Goal: Task Accomplishment & Management: Use online tool/utility

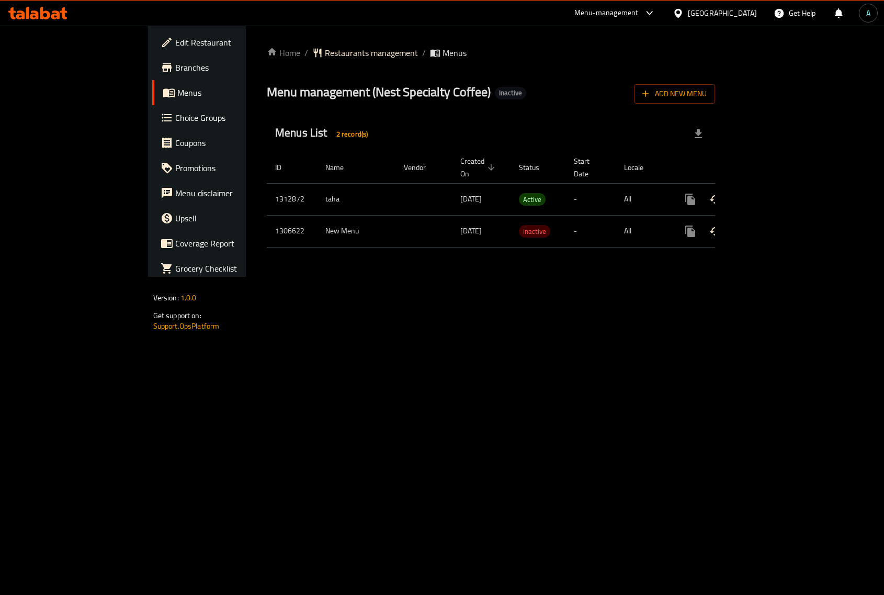
click at [772, 193] on icon "enhanced table" at bounding box center [766, 199] width 13 height 13
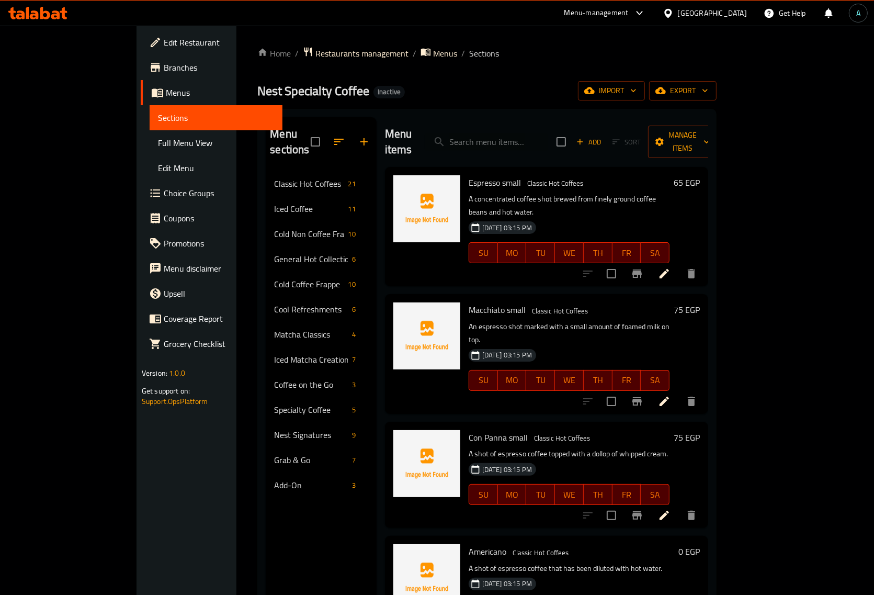
click at [158, 148] on span "Full Menu View" at bounding box center [216, 143] width 116 height 13
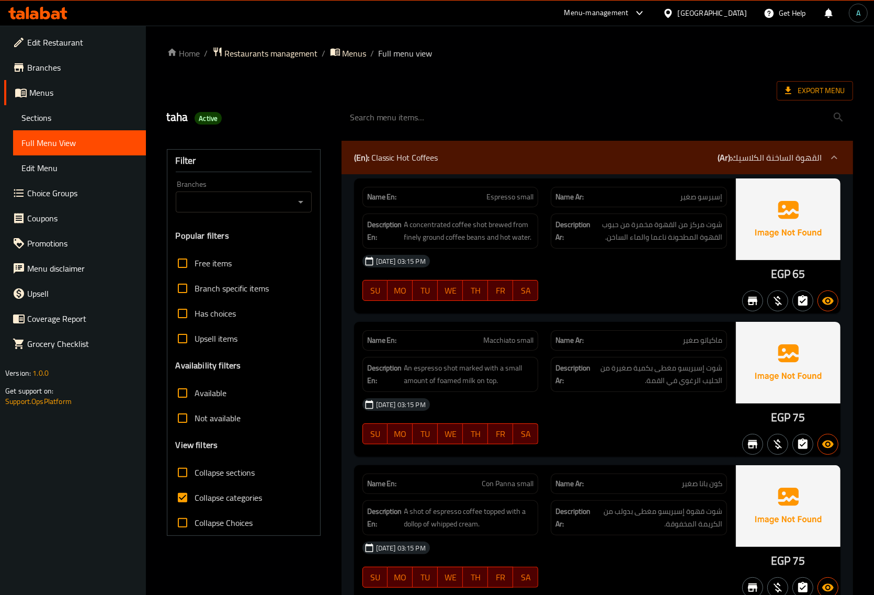
click at [229, 503] on span "Collapse categories" at bounding box center [228, 497] width 67 height 13
click at [195, 503] on input "Collapse categories" at bounding box center [182, 497] width 25 height 25
checkbox input "false"
drag, startPoint x: 777, startPoint y: 272, endPoint x: 788, endPoint y: 274, distance: 10.6
click at [788, 274] on div "EGP 65" at bounding box center [788, 274] width 35 height 16
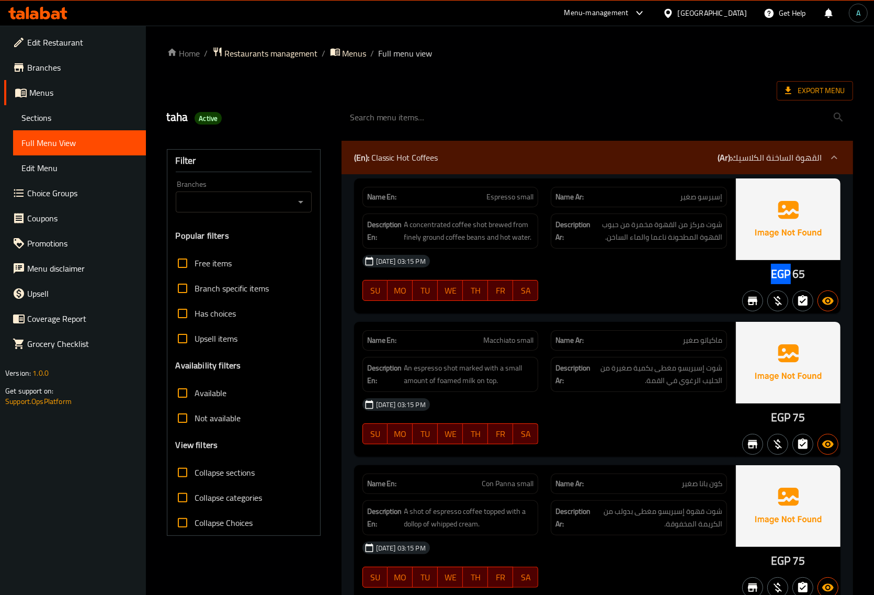
copy span "EGP"
click at [200, 480] on label "Collapse sections" at bounding box center [212, 472] width 85 height 25
click at [195, 480] on input "Collapse sections" at bounding box center [182, 472] width 25 height 25
checkbox input "true"
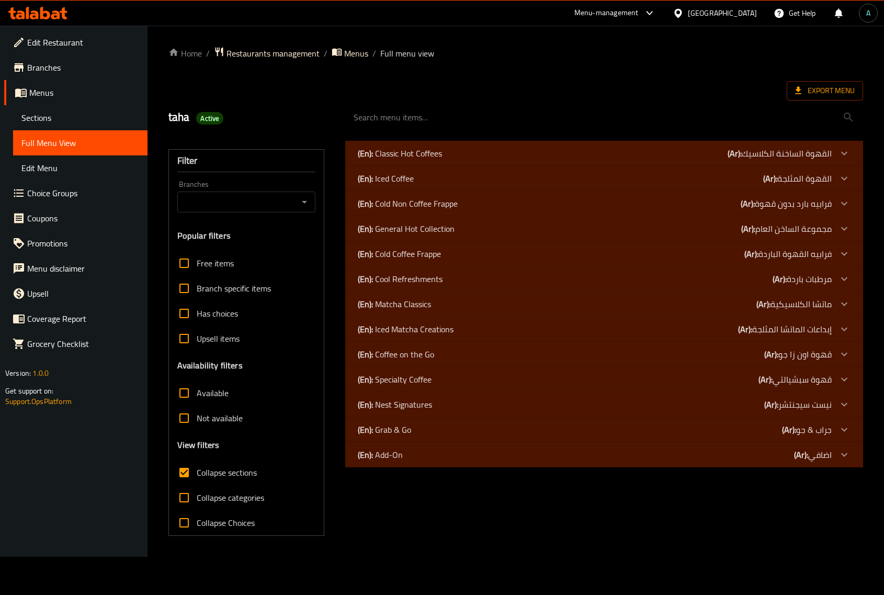
click at [422, 329] on p "(En): Iced Matcha Creations" at bounding box center [406, 329] width 96 height 13
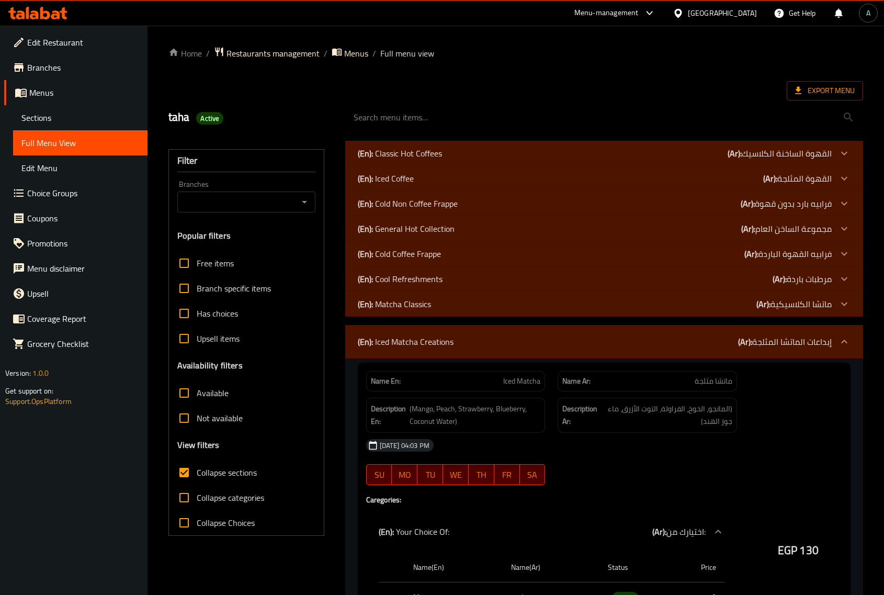
click at [421, 302] on p "(En): Matcha Classics" at bounding box center [394, 304] width 73 height 13
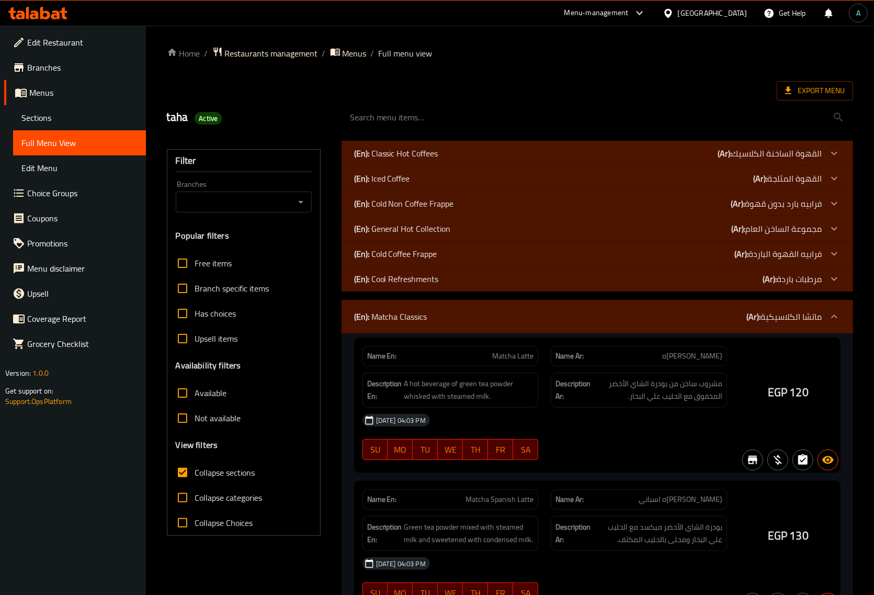
click at [424, 281] on p "(En): Cool Refreshments" at bounding box center [396, 279] width 85 height 13
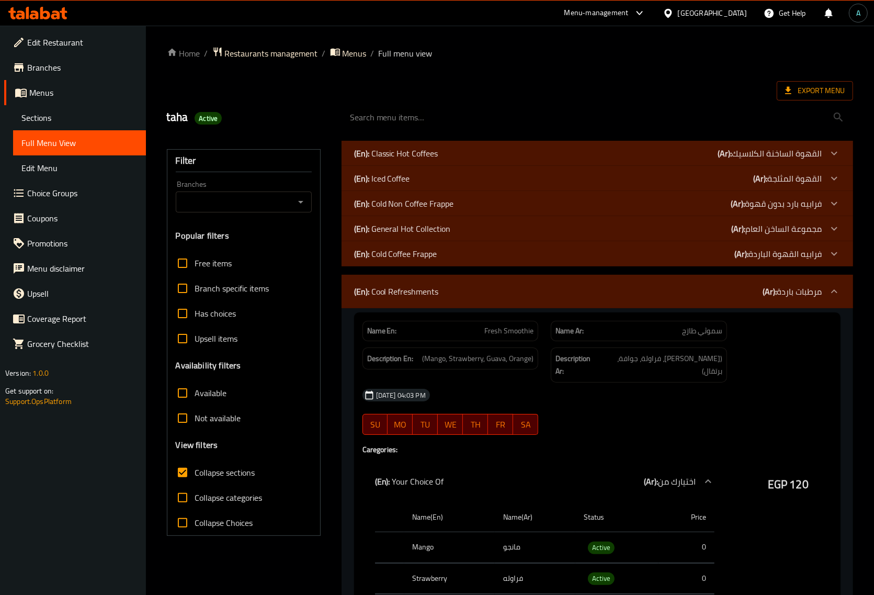
click at [430, 258] on p "(En): Cold Coffee Frappe" at bounding box center [395, 253] width 83 height 13
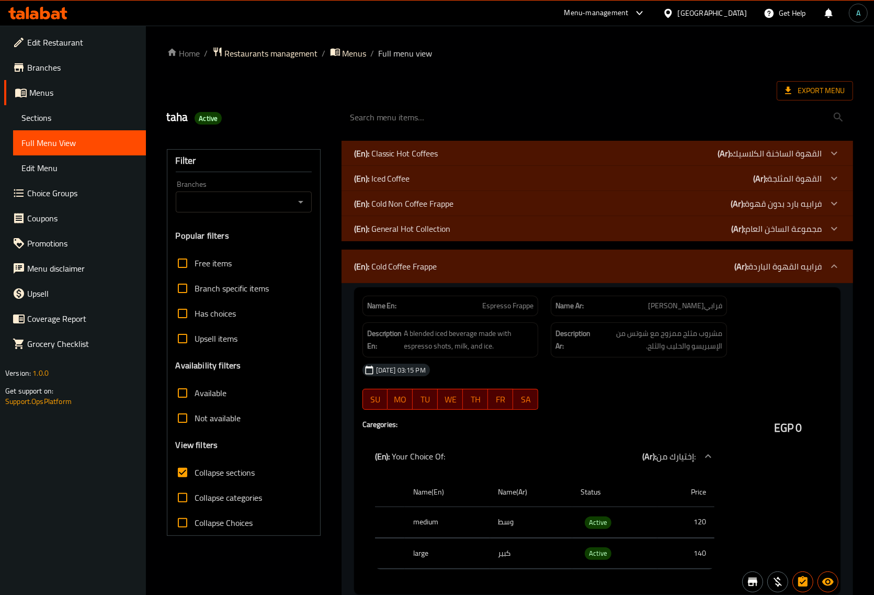
click at [438, 232] on p "(En): General Hot Collection" at bounding box center [402, 228] width 97 height 13
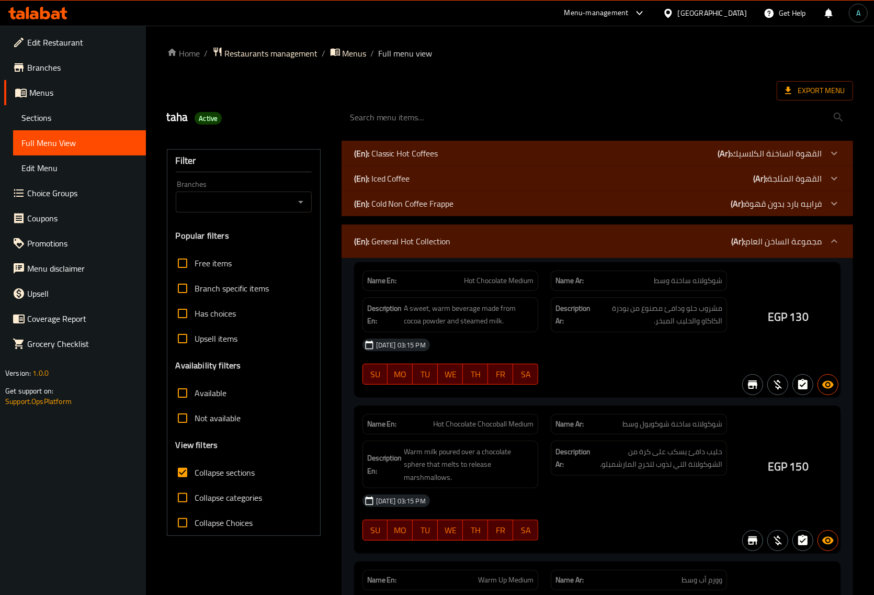
click at [447, 205] on p "(En): Cold Non Coffee Frappe" at bounding box center [404, 203] width 100 height 13
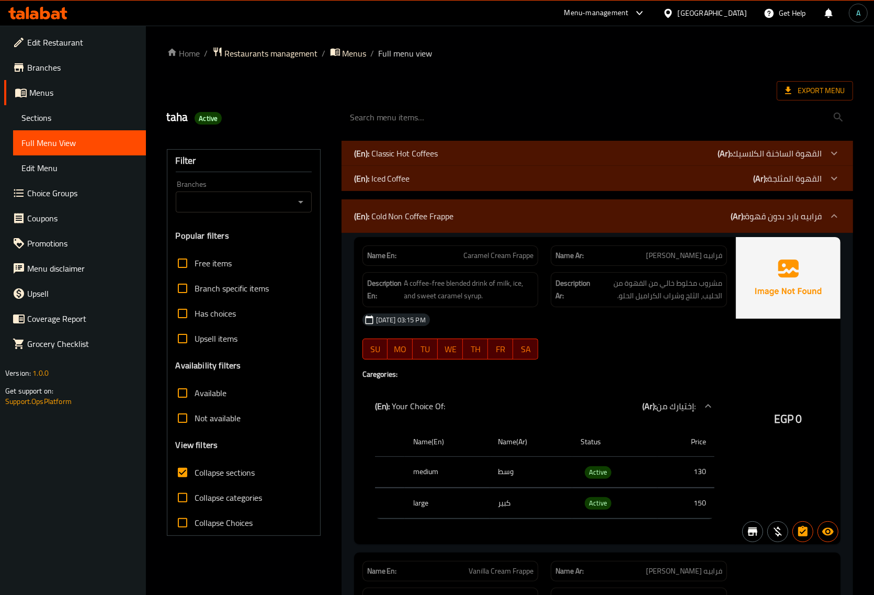
click at [454, 173] on div "(En): Iced Coffee (Ar): القهوة المثلجة" at bounding box center [588, 178] width 468 height 13
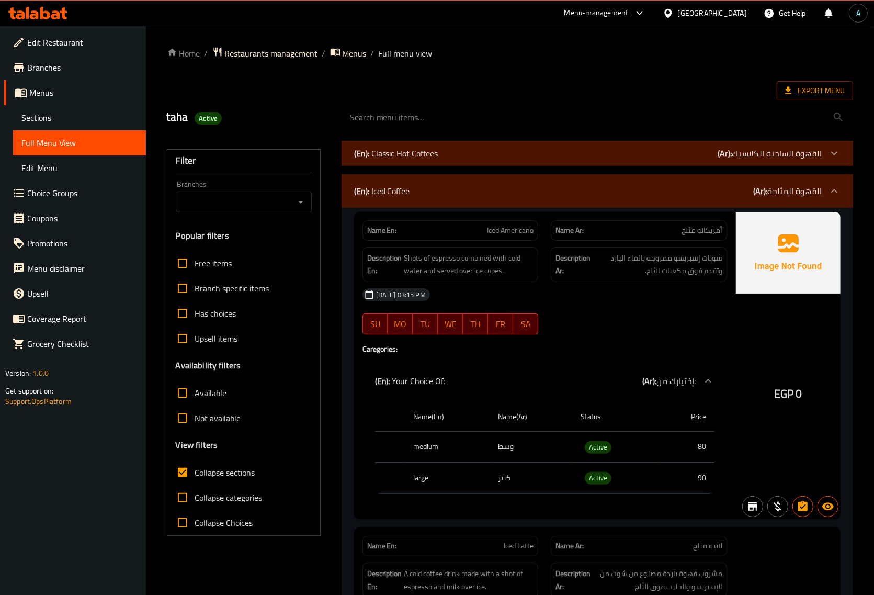
click at [462, 149] on div "(En): Classic Hot Coffees (Ar): القهوة الساخنة الكلاسيك" at bounding box center [588, 153] width 468 height 13
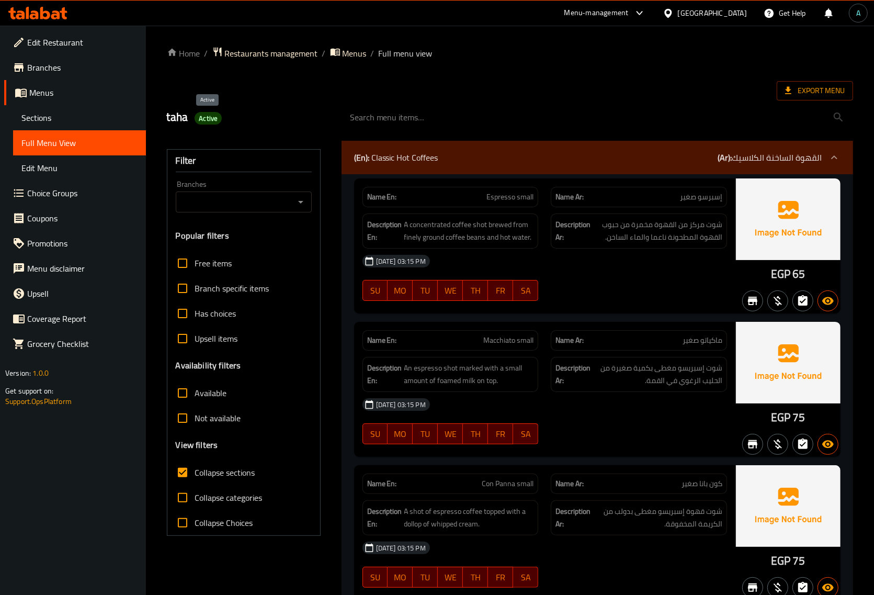
click at [207, 120] on span "Active" at bounding box center [208, 119] width 27 height 10
copy span "Active"
click at [838, 108] on input "search" at bounding box center [598, 117] width 512 height 27
click at [832, 95] on span "Export Menu" at bounding box center [815, 90] width 60 height 13
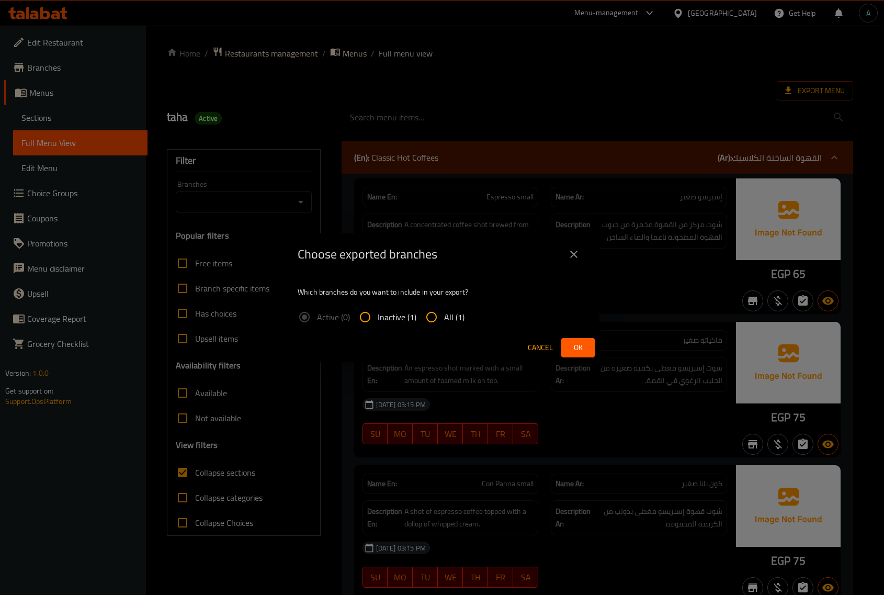
click at [443, 327] on input "All (1)" at bounding box center [431, 316] width 25 height 25
radio input "true"
click at [575, 346] on span "Ok" at bounding box center [578, 347] width 17 height 13
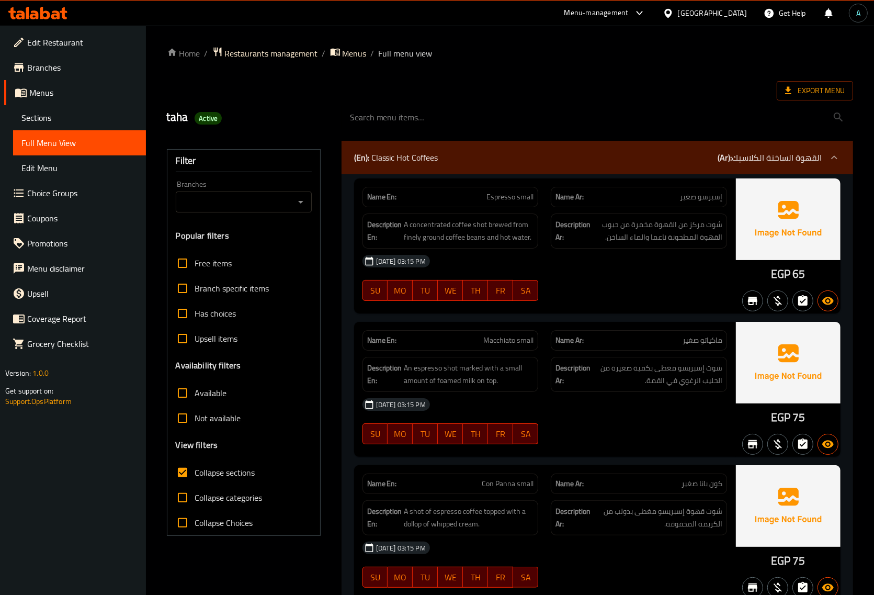
click at [676, 422] on div "[DATE] 03:15 PM SU MO TU WE TH FR SA" at bounding box center [544, 421] width 377 height 59
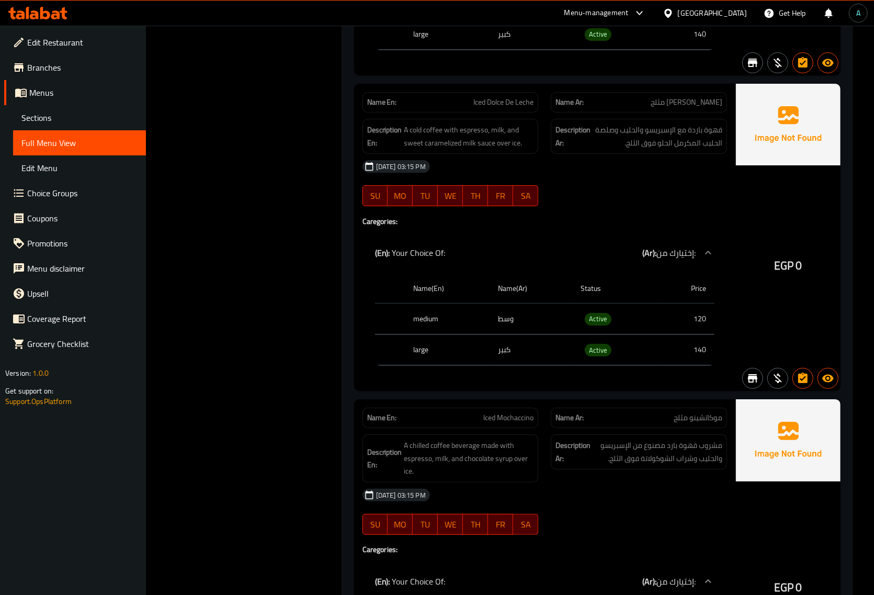
scroll to position [19523, 0]
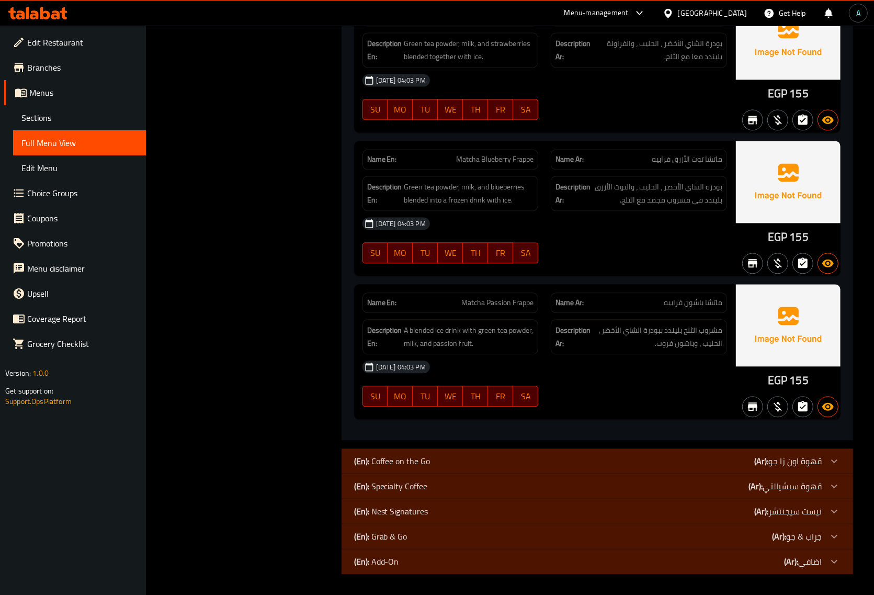
click at [501, 310] on div "Name En: Matcha Passion Frappe" at bounding box center [451, 302] width 176 height 20
copy span "Matcha Passion Frappe"
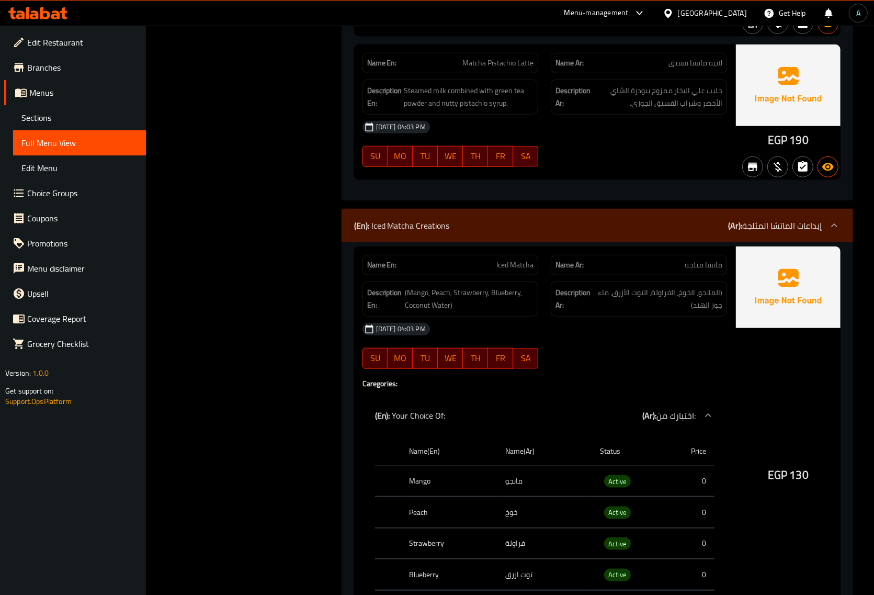
scroll to position [18346, 0]
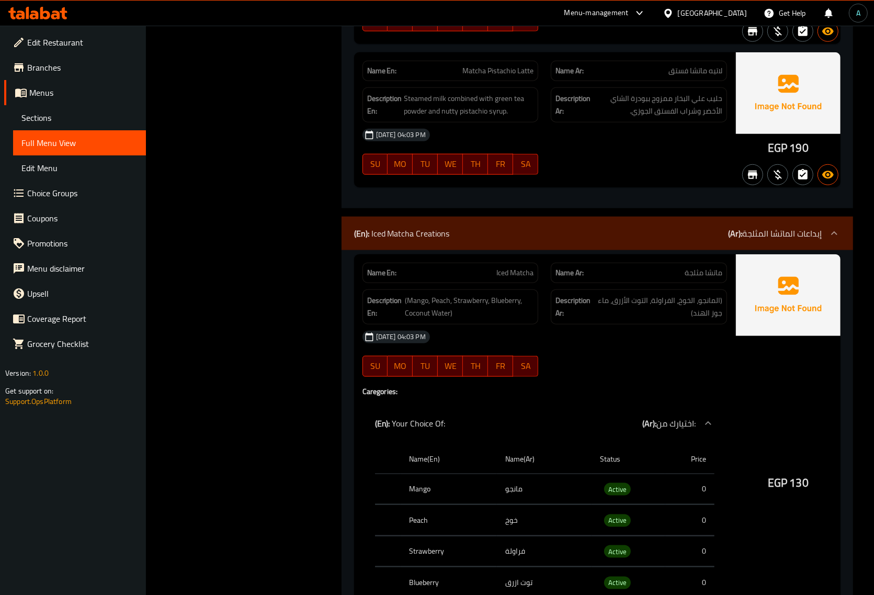
click at [524, 240] on div "(En): Iced Matcha Creations (Ar): إبداعات الماتشا المثلجة" at bounding box center [588, 233] width 468 height 13
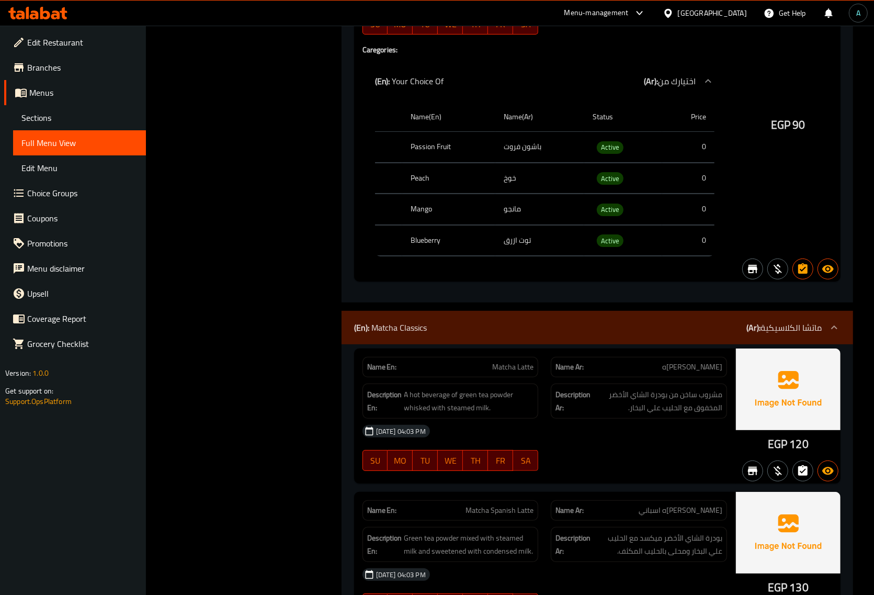
scroll to position [17495, 0]
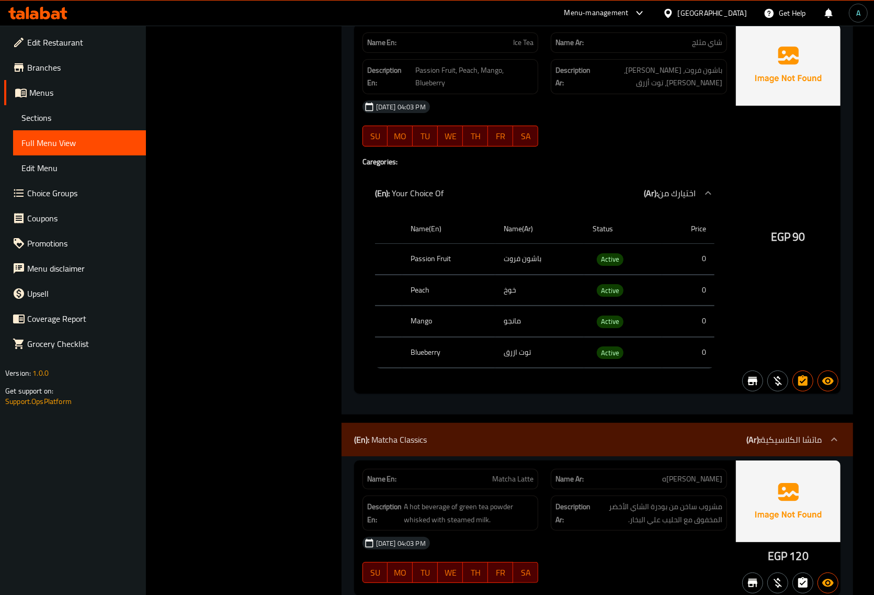
click at [490, 446] on div "(En): Matcha Classics (Ar): ماتشا الكلاسيكية" at bounding box center [588, 439] width 468 height 13
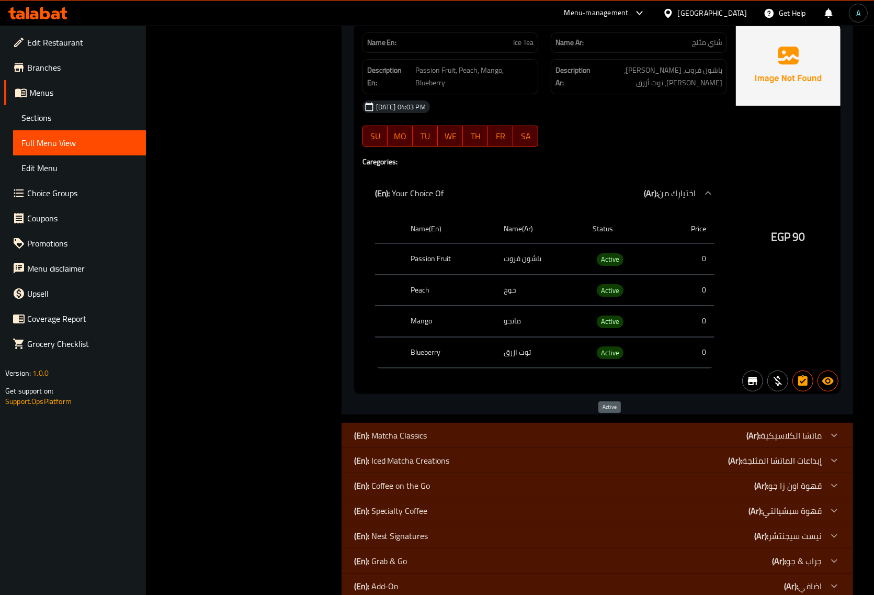
click at [602, 359] on span "Active" at bounding box center [610, 353] width 27 height 12
copy span "Active"
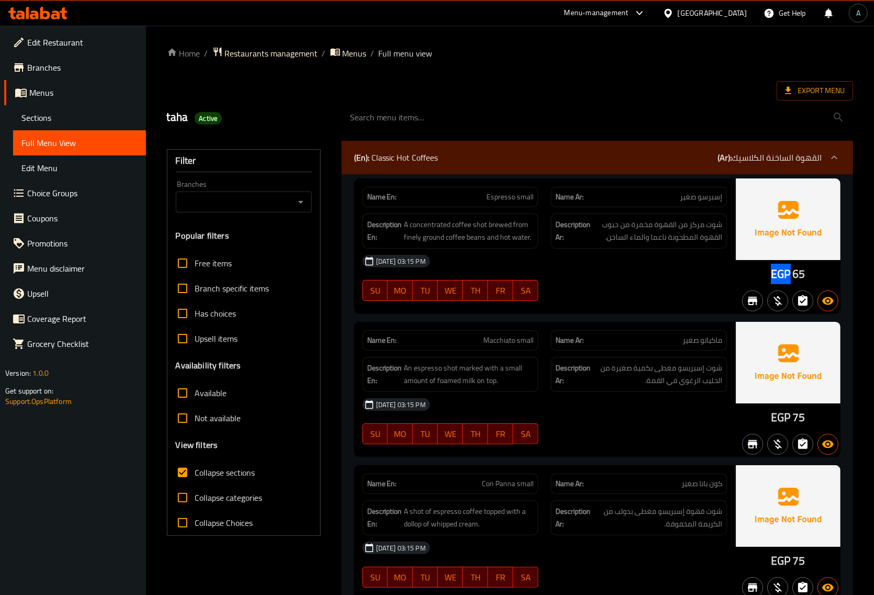
drag, startPoint x: 774, startPoint y: 275, endPoint x: 789, endPoint y: 275, distance: 14.6
click at [789, 275] on span "EGP" at bounding box center [780, 274] width 19 height 20
copy span "EGP"
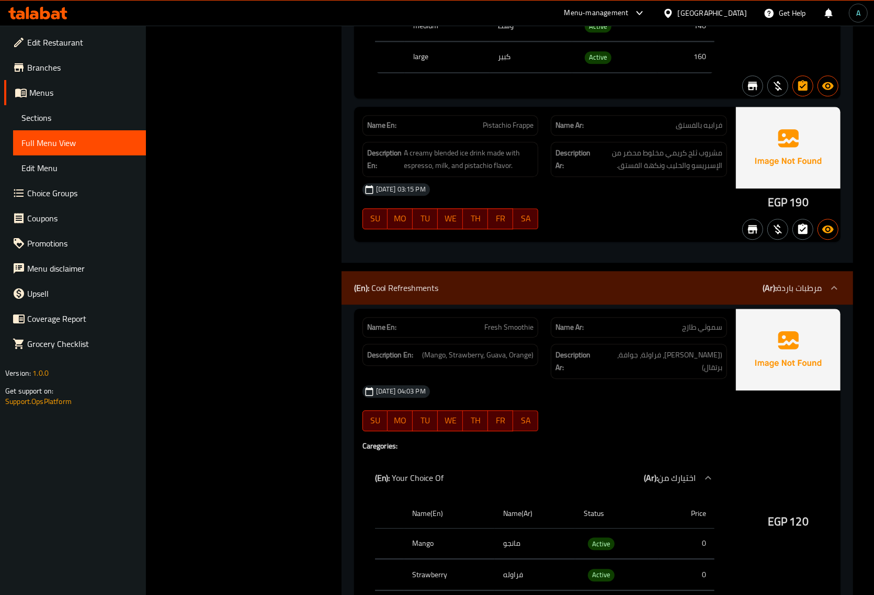
scroll to position [16220, 0]
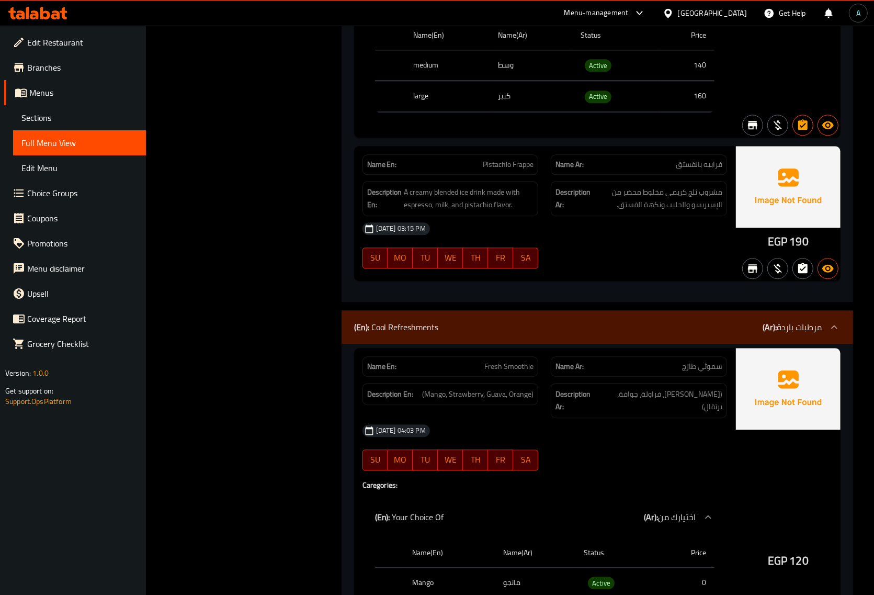
click at [650, 333] on div "(En): Cool Refreshments (Ar): مرطبات باردة" at bounding box center [588, 327] width 468 height 13
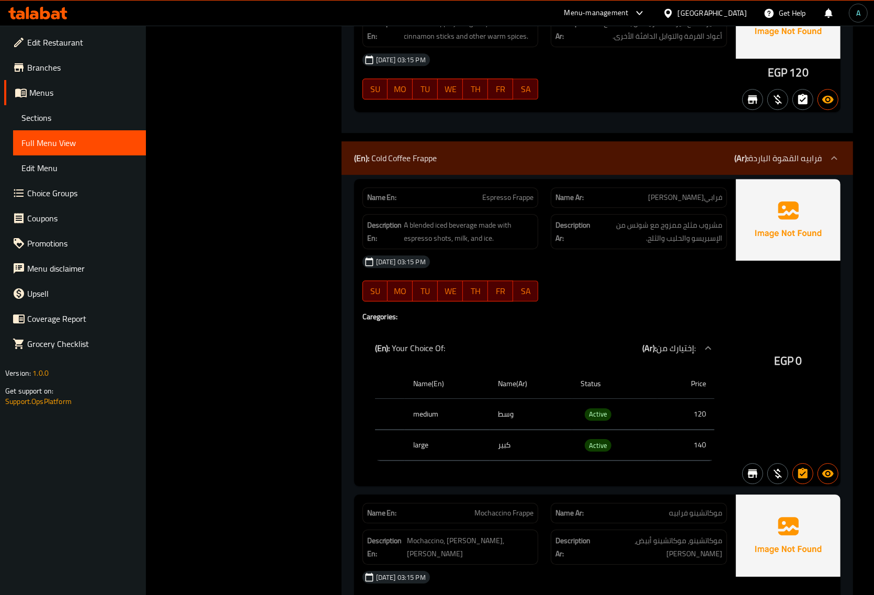
scroll to position [13147, 0]
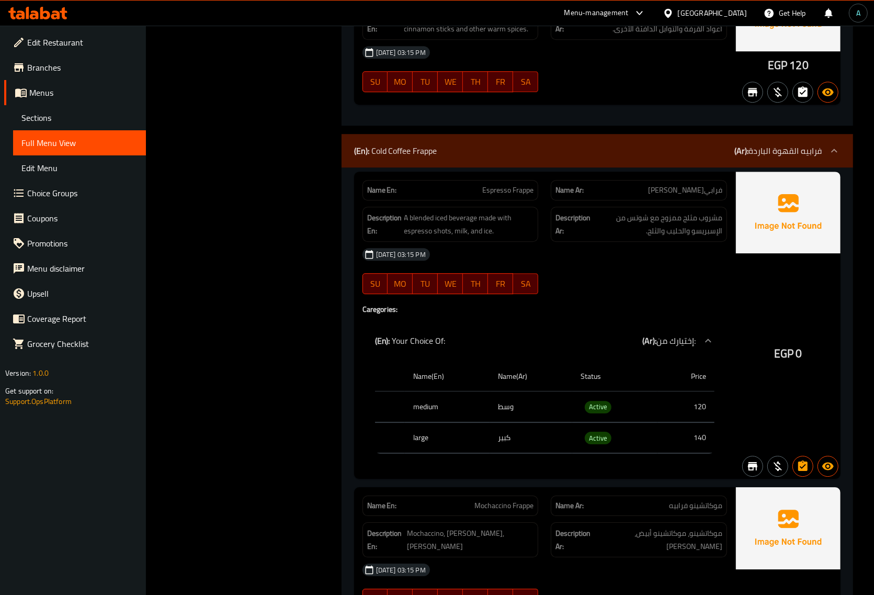
click at [462, 157] on div "(En): Cold Coffee Frappe (Ar): فرابيه القهوة الباردة" at bounding box center [588, 150] width 468 height 13
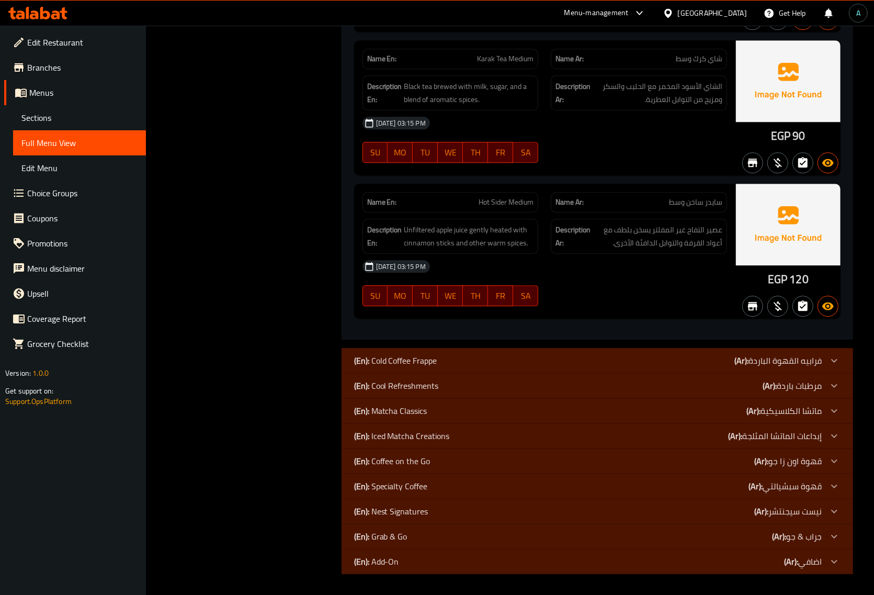
scroll to position [12996, 0]
click at [763, 276] on div "EGP 120" at bounding box center [788, 251] width 105 height 135
drag, startPoint x: 769, startPoint y: 276, endPoint x: 788, endPoint y: 276, distance: 19.4
click at [788, 276] on div "EGP 120" at bounding box center [788, 280] width 41 height 16
copy span "EGP"
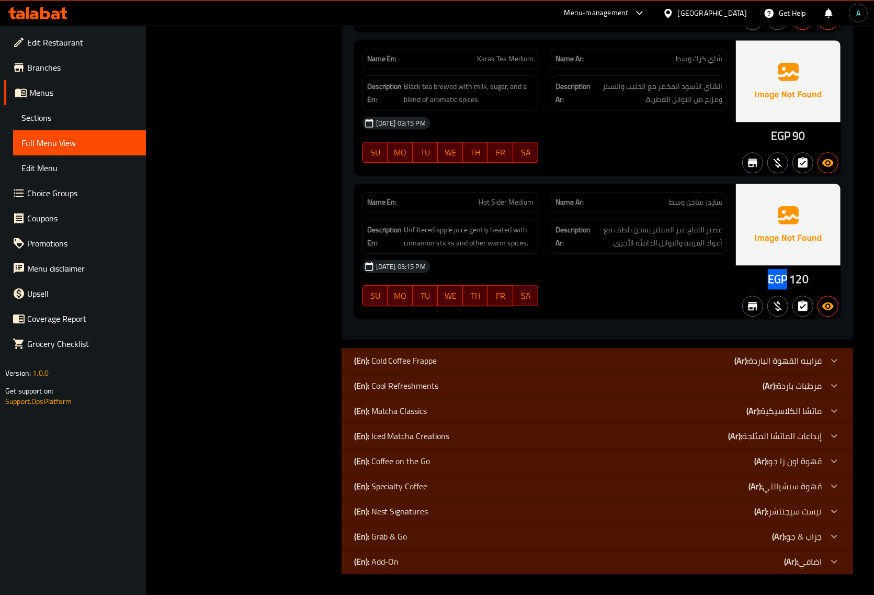
scroll to position [0, 0]
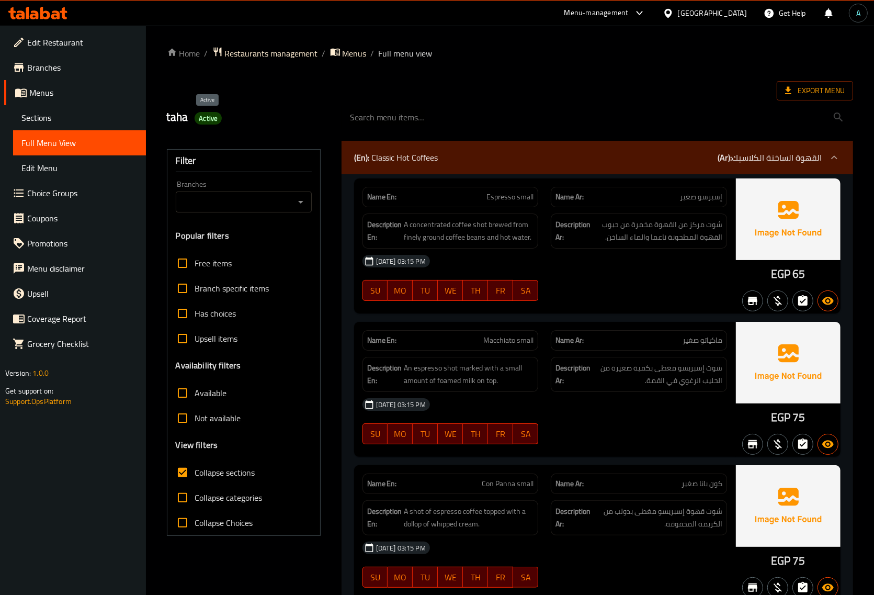
click at [213, 117] on span "Active" at bounding box center [208, 119] width 27 height 10
copy span "Active"
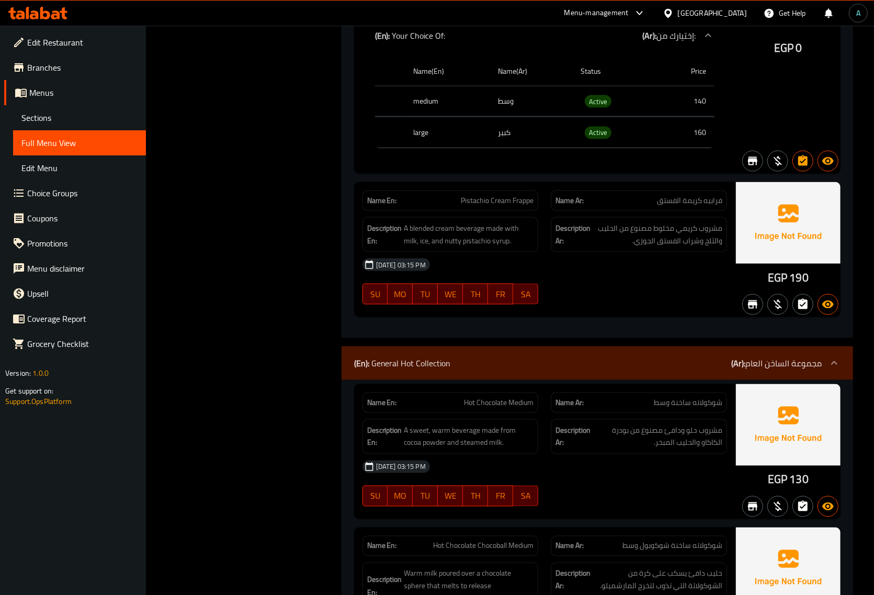
scroll to position [11688, 0]
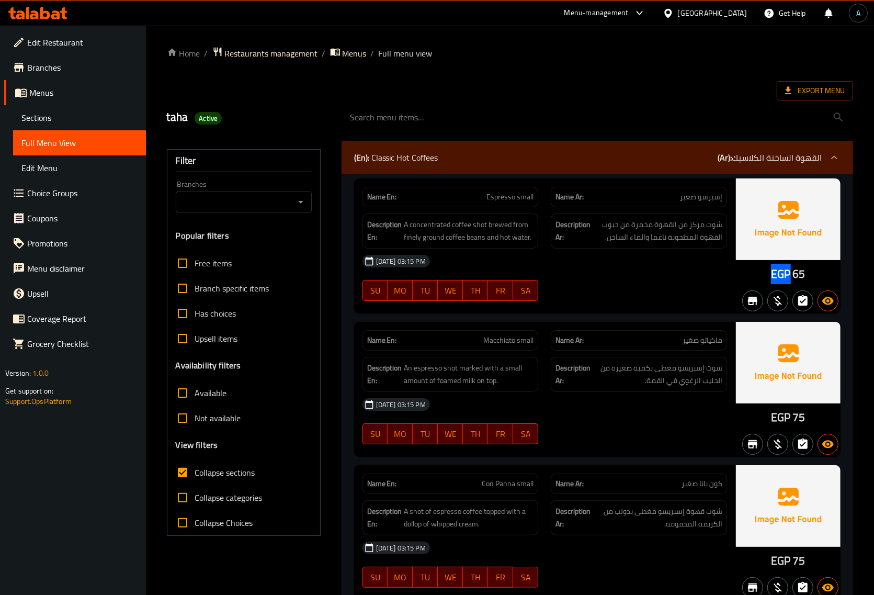
drag, startPoint x: 770, startPoint y: 269, endPoint x: 788, endPoint y: 274, distance: 18.8
click at [788, 274] on div "EGP 65" at bounding box center [788, 245] width 105 height 135
copy span "EGP"
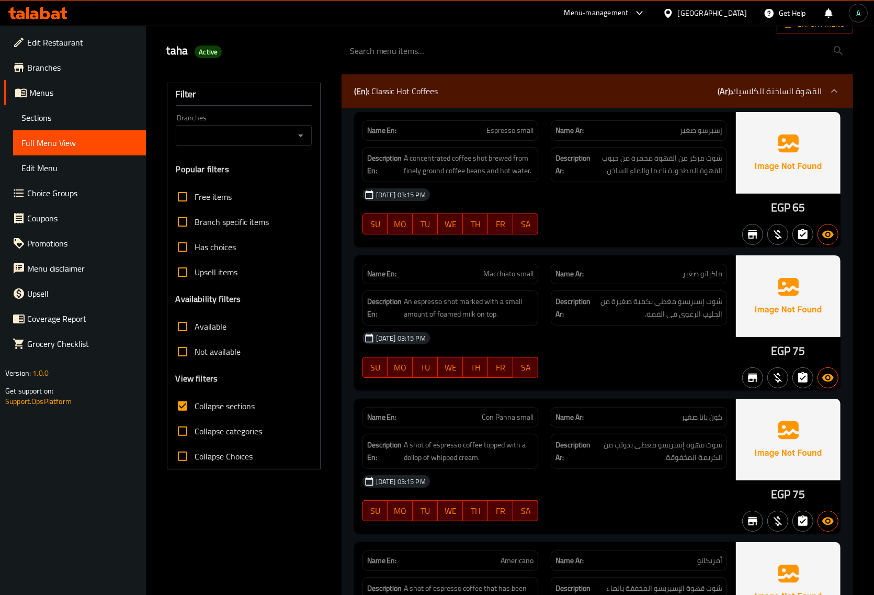
scroll to position [131, 0]
